Goal: Information Seeking & Learning: Learn about a topic

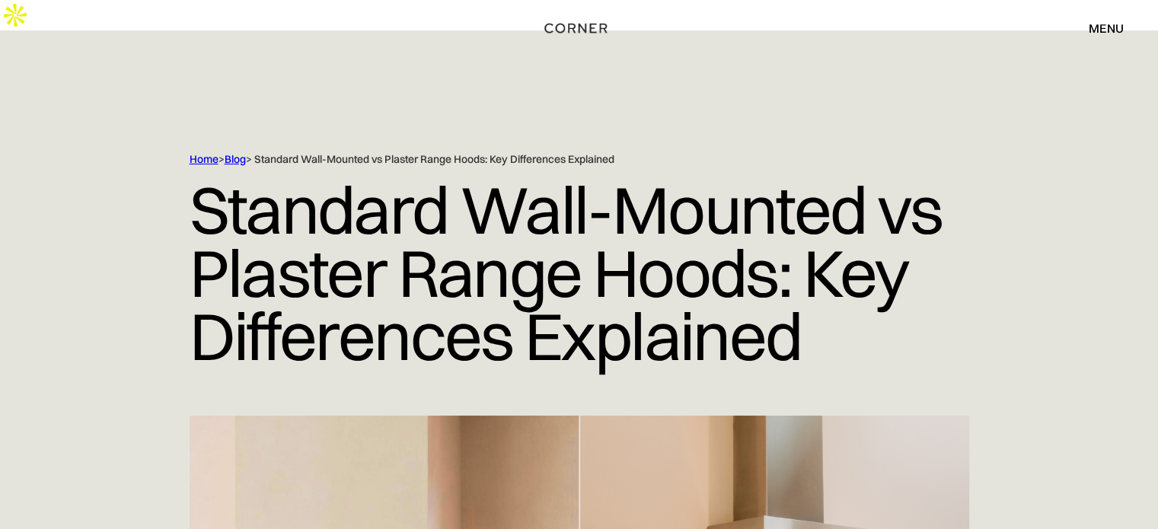
click at [238, 152] on link "Blog" at bounding box center [235, 159] width 21 height 14
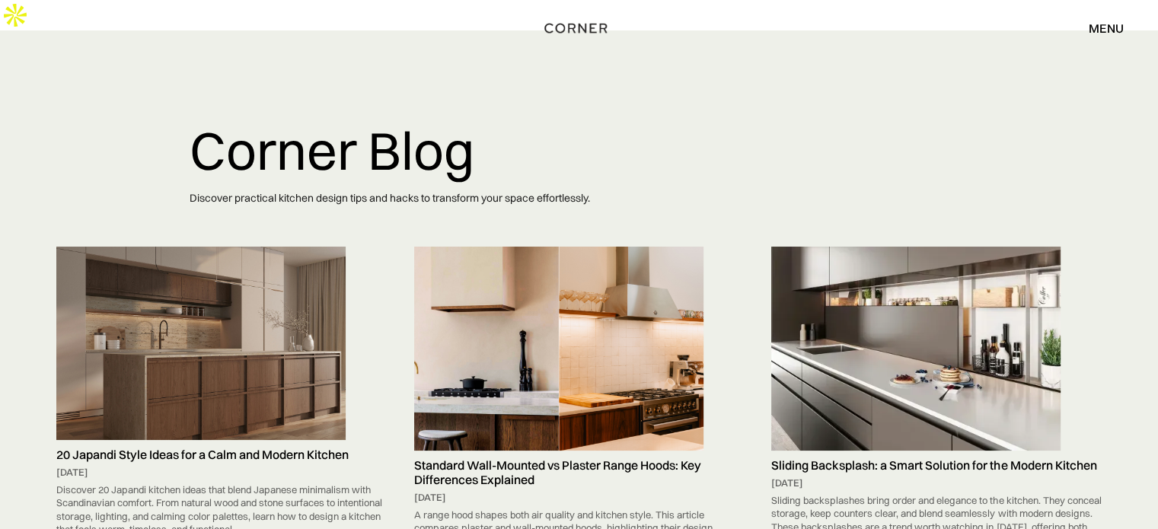
click at [521, 251] on img at bounding box center [558, 348] width 289 height 203
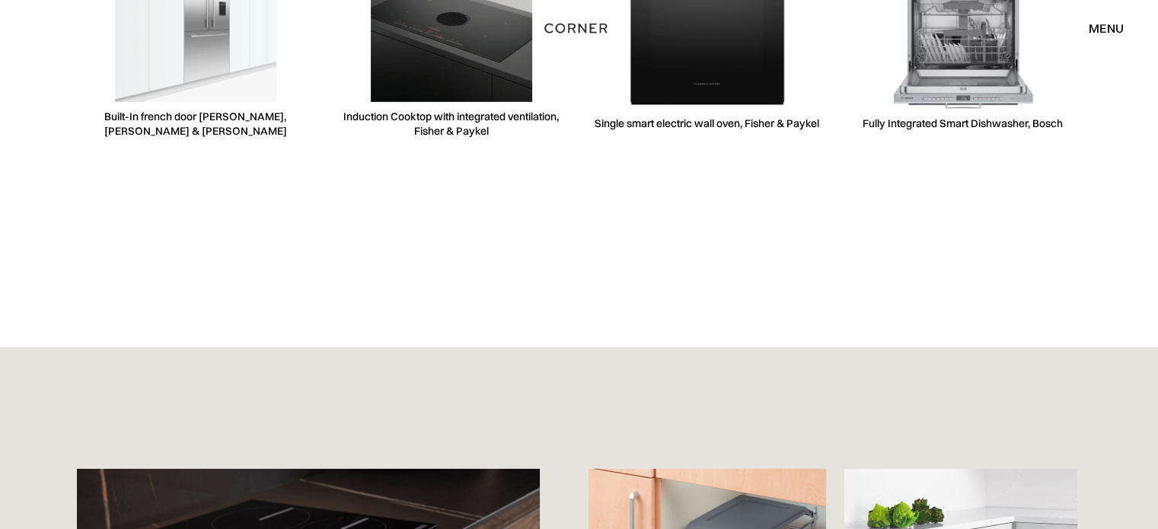
scroll to position [4772, 0]
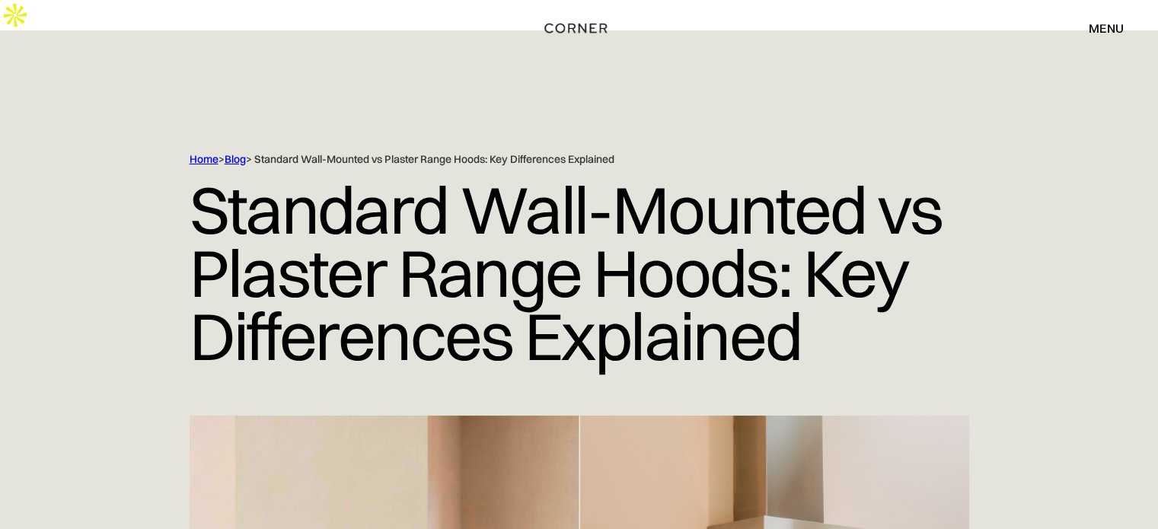
click at [233, 152] on link "Blog" at bounding box center [235, 159] width 21 height 14
